Goal: Information Seeking & Learning: Compare options

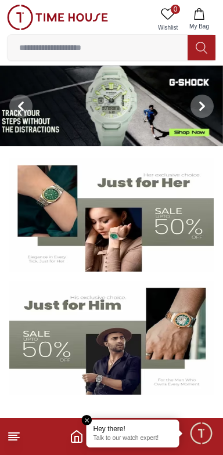
click at [205, 16] on icon "button" at bounding box center [199, 14] width 12 height 12
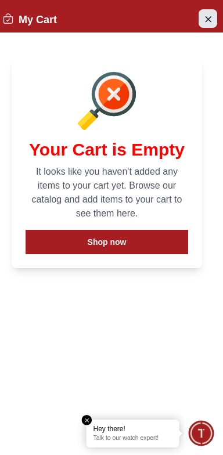
click at [204, 13] on icon "Close Account" at bounding box center [207, 19] width 9 height 15
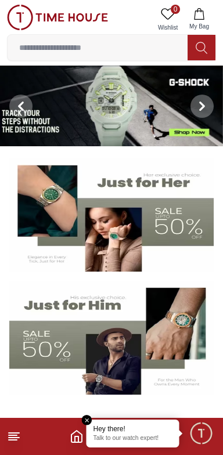
click at [12, 433] on line at bounding box center [14, 433] width 10 height 0
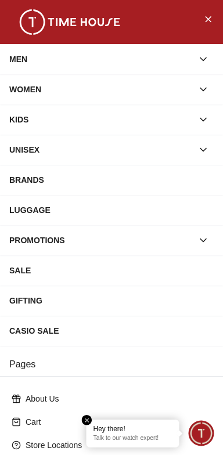
click at [203, 437] on span "Minimize live chat window" at bounding box center [201, 433] width 34 height 34
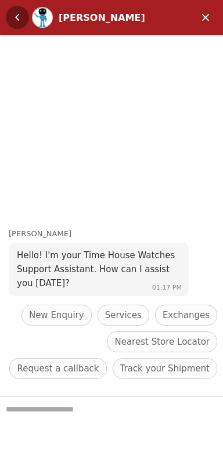
click at [24, 20] on em "Back" at bounding box center [17, 17] width 23 height 23
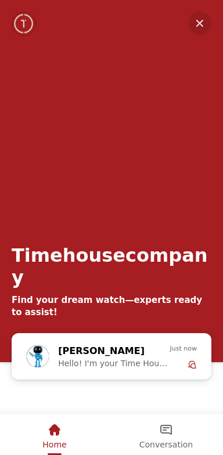
click at [172, 434] on div "Conversation" at bounding box center [165, 430] width 53 height 20
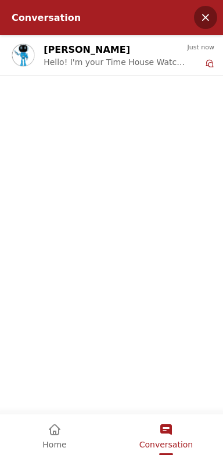
click at [205, 22] on em "Minimize" at bounding box center [205, 17] width 23 height 23
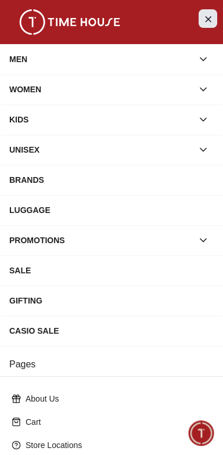
click at [204, 13] on icon "Close Menu" at bounding box center [207, 19] width 9 height 15
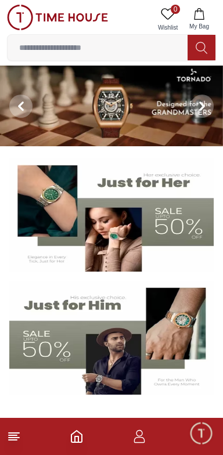
click at [145, 434] on icon "button" at bounding box center [139, 437] width 14 height 14
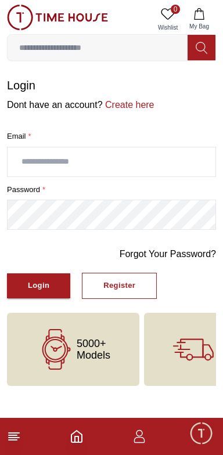
click at [113, 149] on input "text" at bounding box center [112, 161] width 208 height 29
click at [29, 279] on div "Login" at bounding box center [38, 285] width 21 height 13
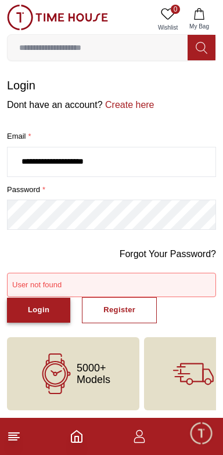
click at [30, 304] on div "Login" at bounding box center [38, 310] width 21 height 13
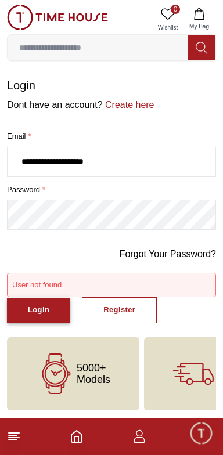
click at [43, 299] on button "Login" at bounding box center [38, 310] width 63 height 25
click at [33, 298] on button "Login" at bounding box center [38, 310] width 63 height 25
click at [150, 147] on input "**********" at bounding box center [112, 161] width 208 height 29
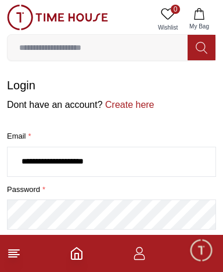
type input "**********"
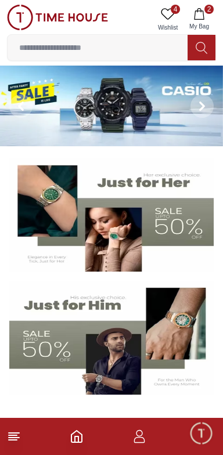
click at [132, 48] on input at bounding box center [98, 47] width 180 height 23
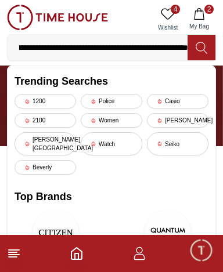
scroll to position [0, 288]
type input "******"
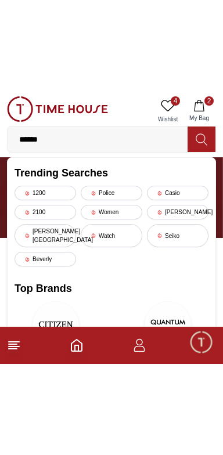
scroll to position [0, 0]
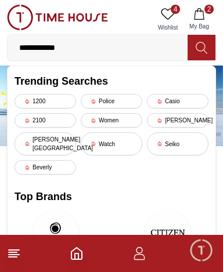
type input "**********"
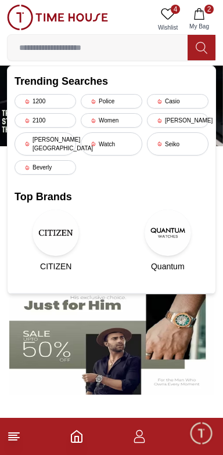
click at [203, 10] on icon "button" at bounding box center [199, 14] width 10 height 12
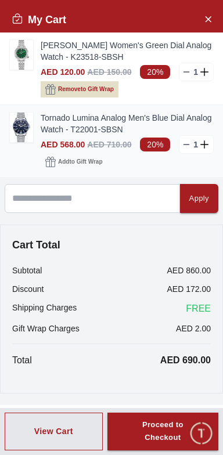
click at [187, 145] on line at bounding box center [186, 145] width 5 height 0
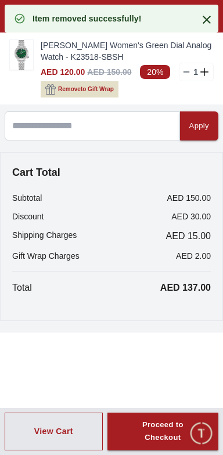
click at [33, 344] on div "My Cart [PERSON_NAME] Women's Green Dial Analog Watch - K23518-SBSH AED 120.00 …" at bounding box center [111, 227] width 223 height 455
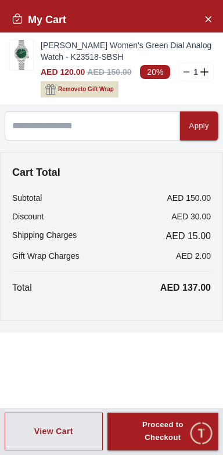
click at [32, 336] on div "My Cart [PERSON_NAME] Women's Green Dial Analog Watch - K23518-SBSH AED 120.00 …" at bounding box center [111, 227] width 223 height 455
click at [30, 357] on div "My Cart [PERSON_NAME] Women's Green Dial Analog Watch - K23518-SBSH AED 120.00 …" at bounding box center [111, 227] width 223 height 455
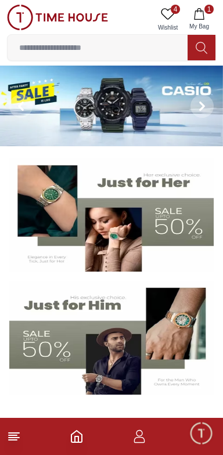
click at [197, 18] on icon "button" at bounding box center [199, 14] width 10 height 12
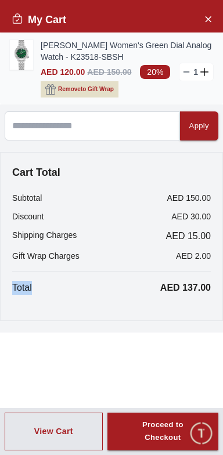
click at [187, 72] on line at bounding box center [186, 72] width 5 height 0
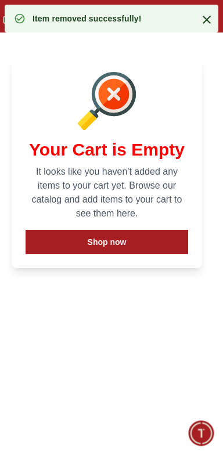
click at [208, 16] on icon at bounding box center [207, 20] width 14 height 14
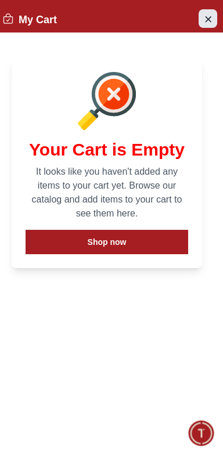
click at [207, 20] on icon "Close Account" at bounding box center [207, 19] width 9 height 15
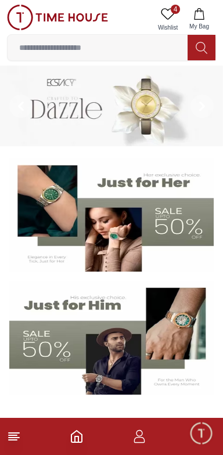
click at [140, 42] on input at bounding box center [98, 47] width 180 height 23
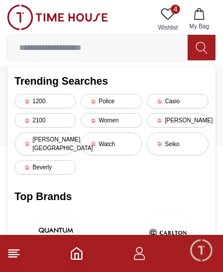
click at [168, 21] on link "4 Wishlist" at bounding box center [167, 20] width 29 height 30
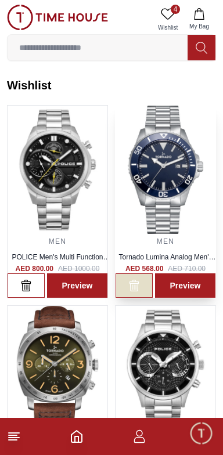
click at [136, 284] on icon "button" at bounding box center [136, 286] width 1 height 5
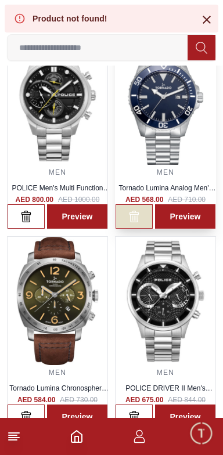
scroll to position [66, 0]
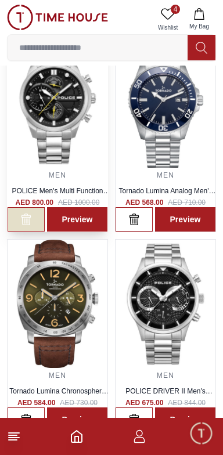
click at [24, 218] on icon "button" at bounding box center [24, 220] width 1 height 5
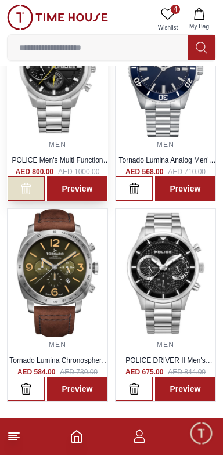
scroll to position [0, 0]
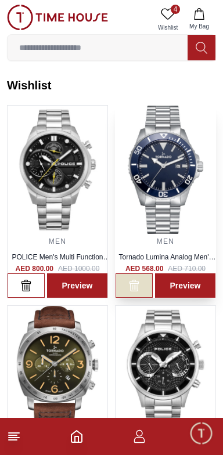
click at [137, 280] on icon "button" at bounding box center [134, 286] width 12 height 12
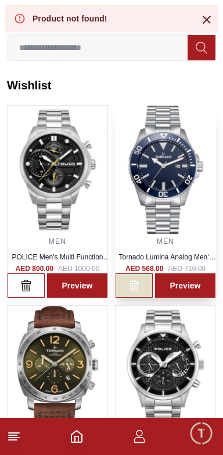
click at [136, 284] on icon "button" at bounding box center [136, 286] width 1 height 5
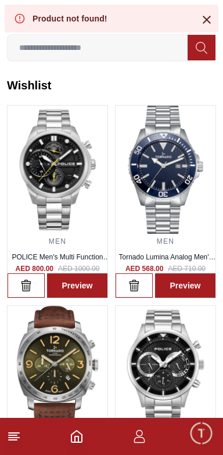
click at [201, 13] on icon "button" at bounding box center [199, 14] width 12 height 12
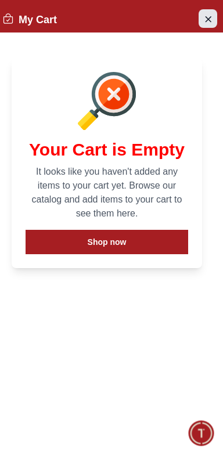
click at [207, 20] on icon "Close Account" at bounding box center [207, 18] width 5 height 5
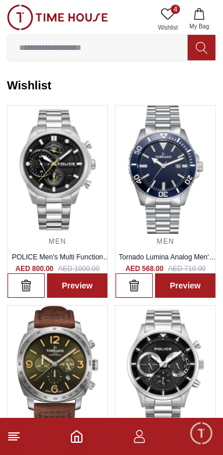
click at [164, 46] on input at bounding box center [98, 47] width 180 height 23
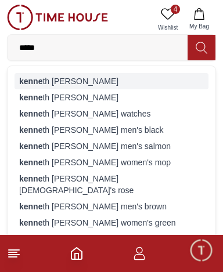
type input "*****"
click at [78, 76] on div "[PERSON_NAME] th [PERSON_NAME]" at bounding box center [112, 81] width 194 height 16
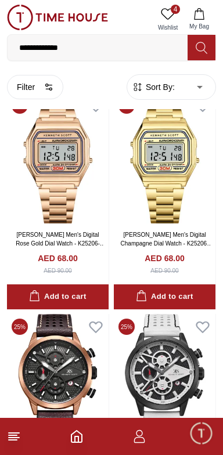
scroll to position [1952, 0]
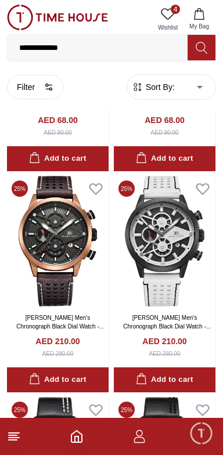
click at [195, 89] on body "**********" at bounding box center [111, 384] width 223 height 4672
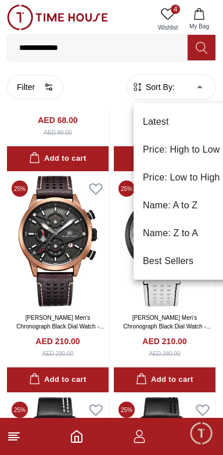
click at [193, 147] on li "Price: High to Low" at bounding box center [182, 150] width 96 height 28
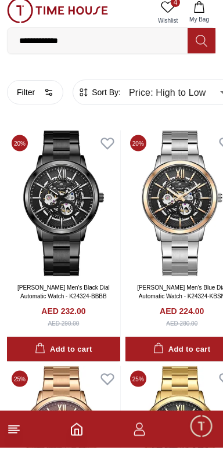
scroll to position [1945, 0]
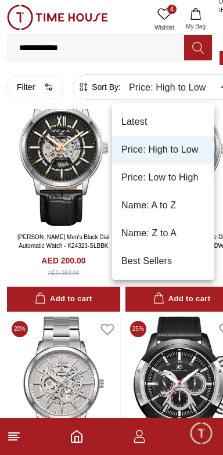
scroll to position [1945, 0]
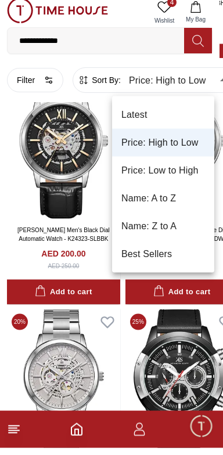
click at [176, 180] on li "Price: Low to High" at bounding box center [163, 178] width 102 height 28
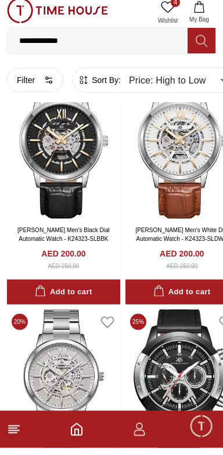
type input "*"
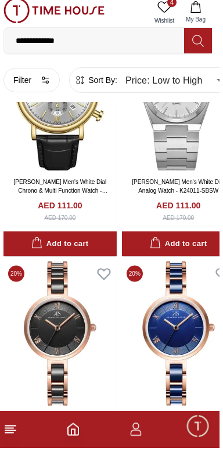
scroll to position [8369, 0]
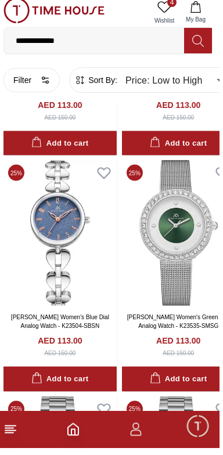
scroll to position [10515, 0]
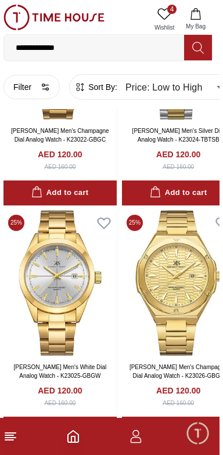
scroll to position [14328, 0]
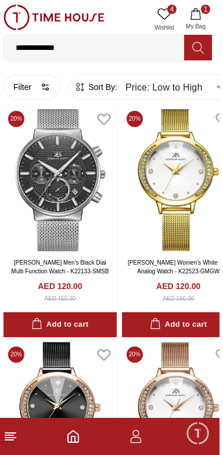
scroll to position [13713, 0]
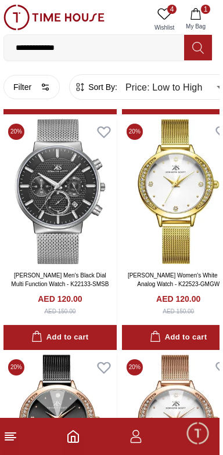
click at [200, 15] on icon "button" at bounding box center [199, 14] width 12 height 12
